Goal: Find specific page/section: Find specific page/section

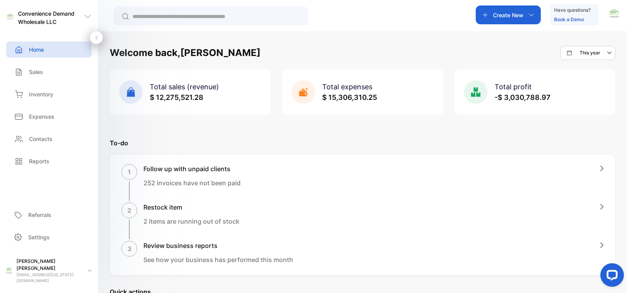
click at [247, 15] on input "text" at bounding box center [217, 17] width 168 height 8
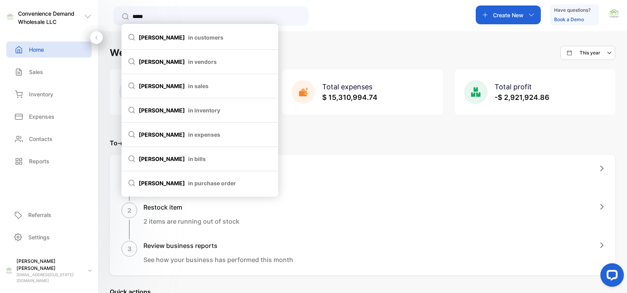
type input "*****"
click at [220, 32] on li "[PERSON_NAME] in customers" at bounding box center [200, 37] width 157 height 24
type input "*****"
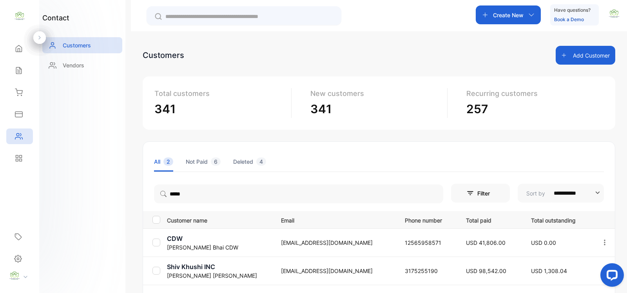
scroll to position [61, 0]
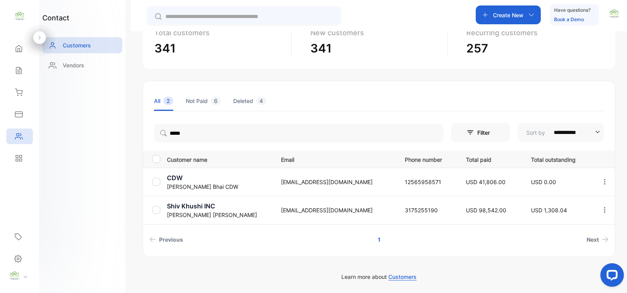
drag, startPoint x: 214, startPoint y: 210, endPoint x: 209, endPoint y: 212, distance: 5.8
click at [209, 211] on td "Shiv Khushi INC [PERSON_NAME]" at bounding box center [218, 210] width 108 height 28
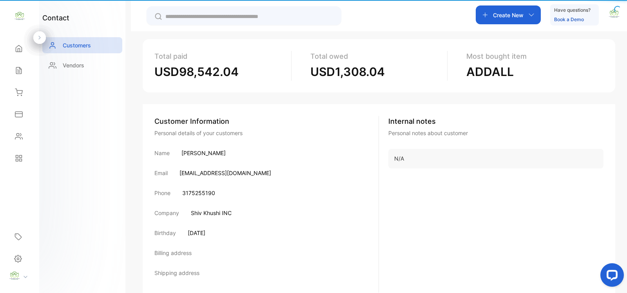
click at [209, 206] on div "Customer Information Personal details of your customers Name [PERSON_NAME] Emai…" at bounding box center [266, 204] width 225 height 177
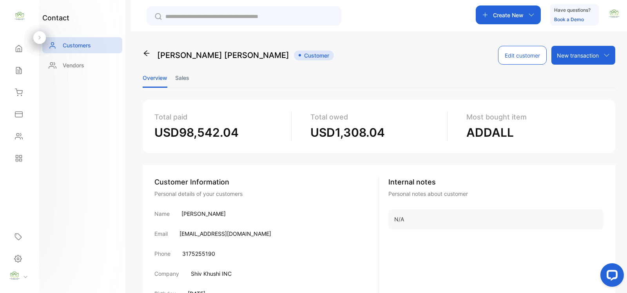
click at [188, 79] on li "Sales" at bounding box center [182, 78] width 14 height 20
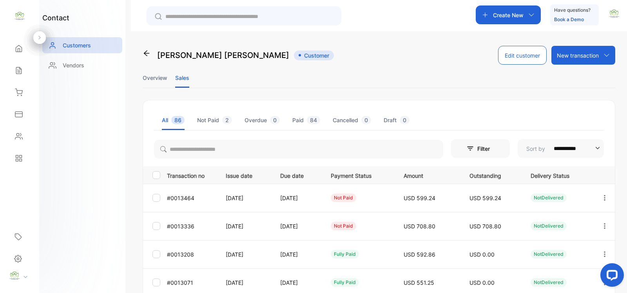
click at [607, 198] on div at bounding box center [605, 198] width 20 height 19
click at [559, 220] on div "View" at bounding box center [569, 222] width 88 height 16
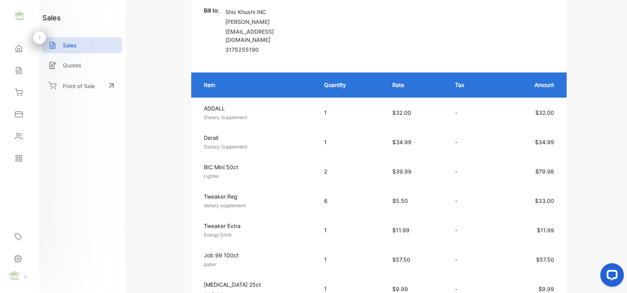
scroll to position [114, 0]
